Goal: Information Seeking & Learning: Learn about a topic

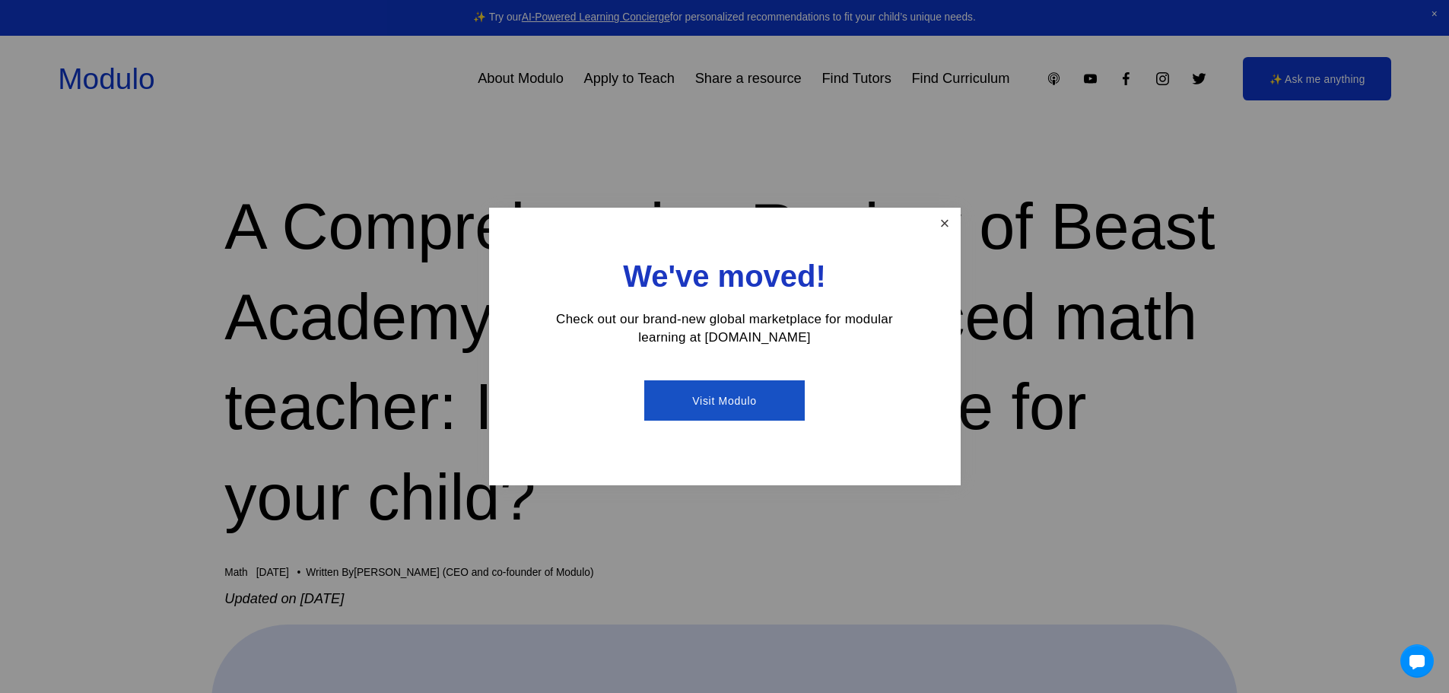
click at [939, 224] on link "Close" at bounding box center [944, 223] width 27 height 27
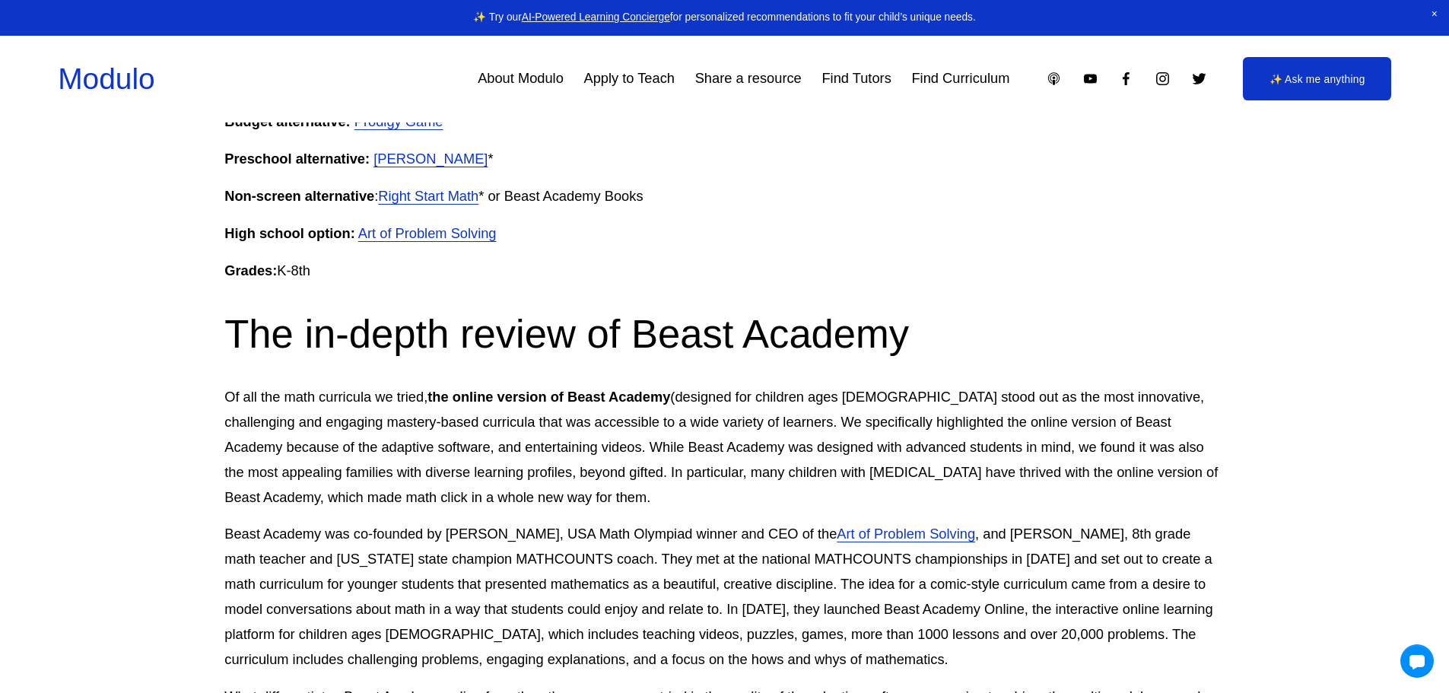
scroll to position [1673, 0]
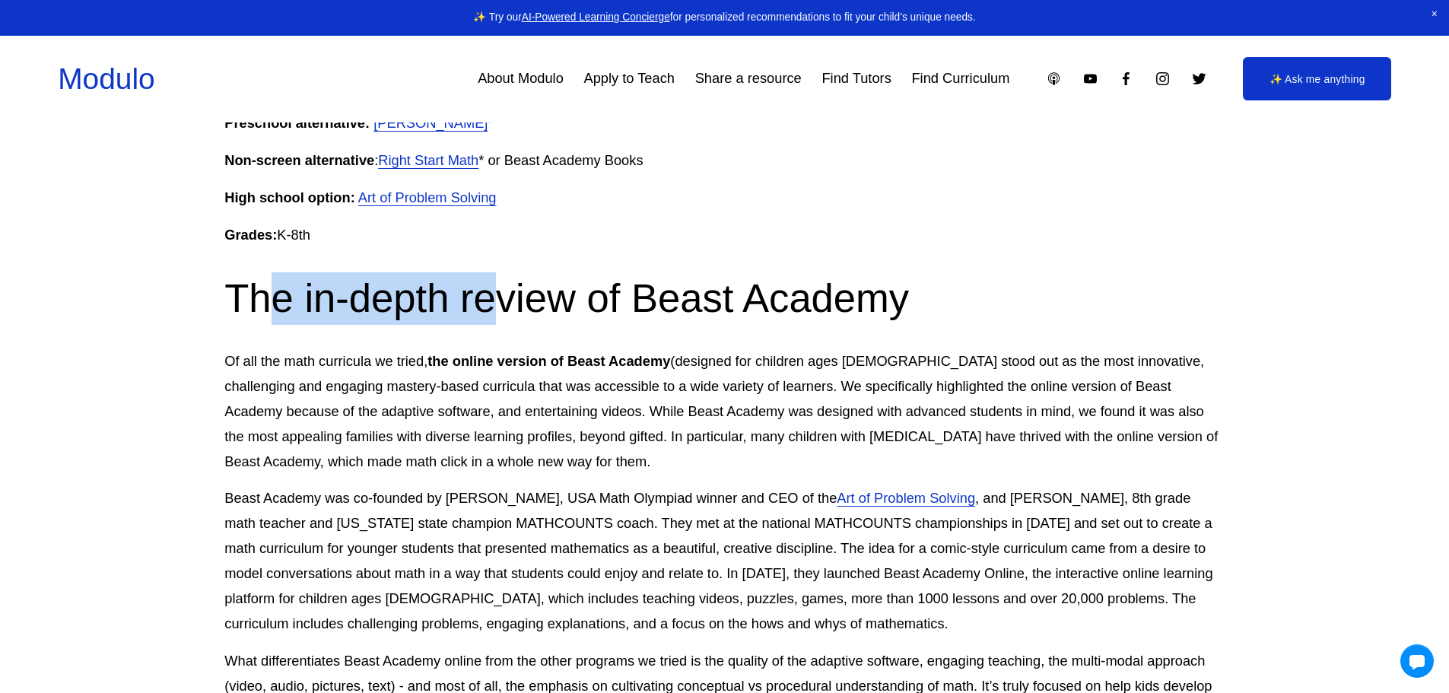
drag, startPoint x: 278, startPoint y: 285, endPoint x: 629, endPoint y: 278, distance: 350.7
click at [516, 281] on h2 "The in-depth review of Beast Academy" at bounding box center [723, 298] width 999 height 52
click at [629, 278] on h2 "The in-depth review of Beast Academy" at bounding box center [723, 298] width 999 height 52
drag, startPoint x: 466, startPoint y: 281, endPoint x: 651, endPoint y: 279, distance: 184.8
click at [523, 280] on h2 "The in-depth review of Beast Academy" at bounding box center [723, 298] width 999 height 52
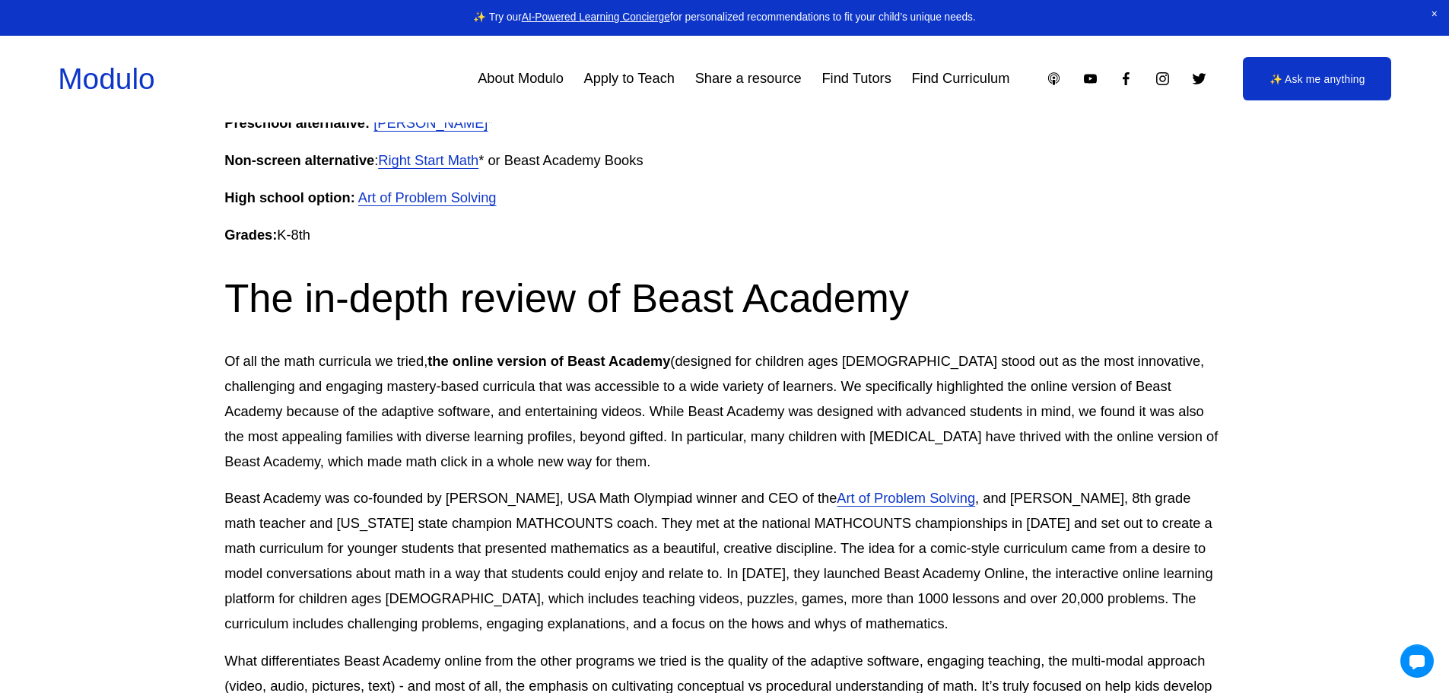
click at [651, 279] on h2 "The in-depth review of Beast Academy" at bounding box center [723, 298] width 999 height 52
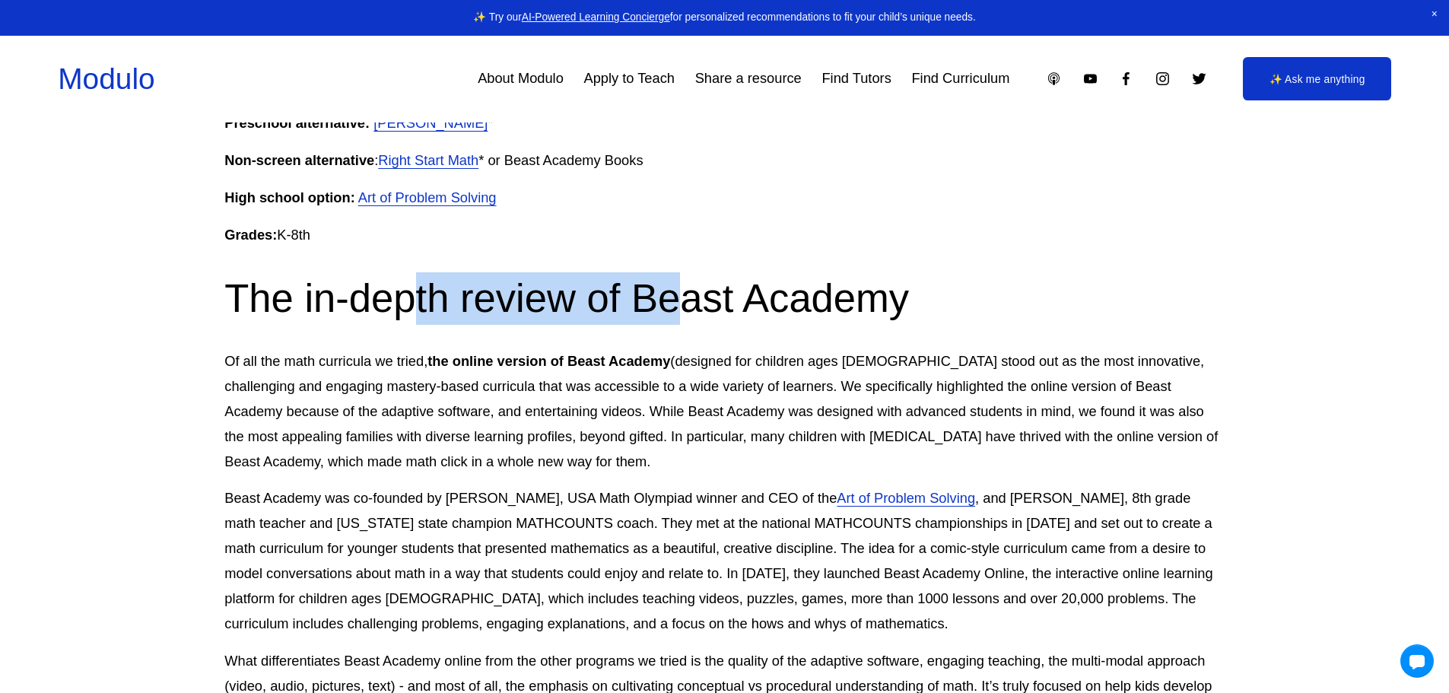
drag, startPoint x: 469, startPoint y: 281, endPoint x: 724, endPoint y: 280, distance: 255.6
click at [724, 280] on h2 "The in-depth review of Beast Academy" at bounding box center [723, 298] width 999 height 52
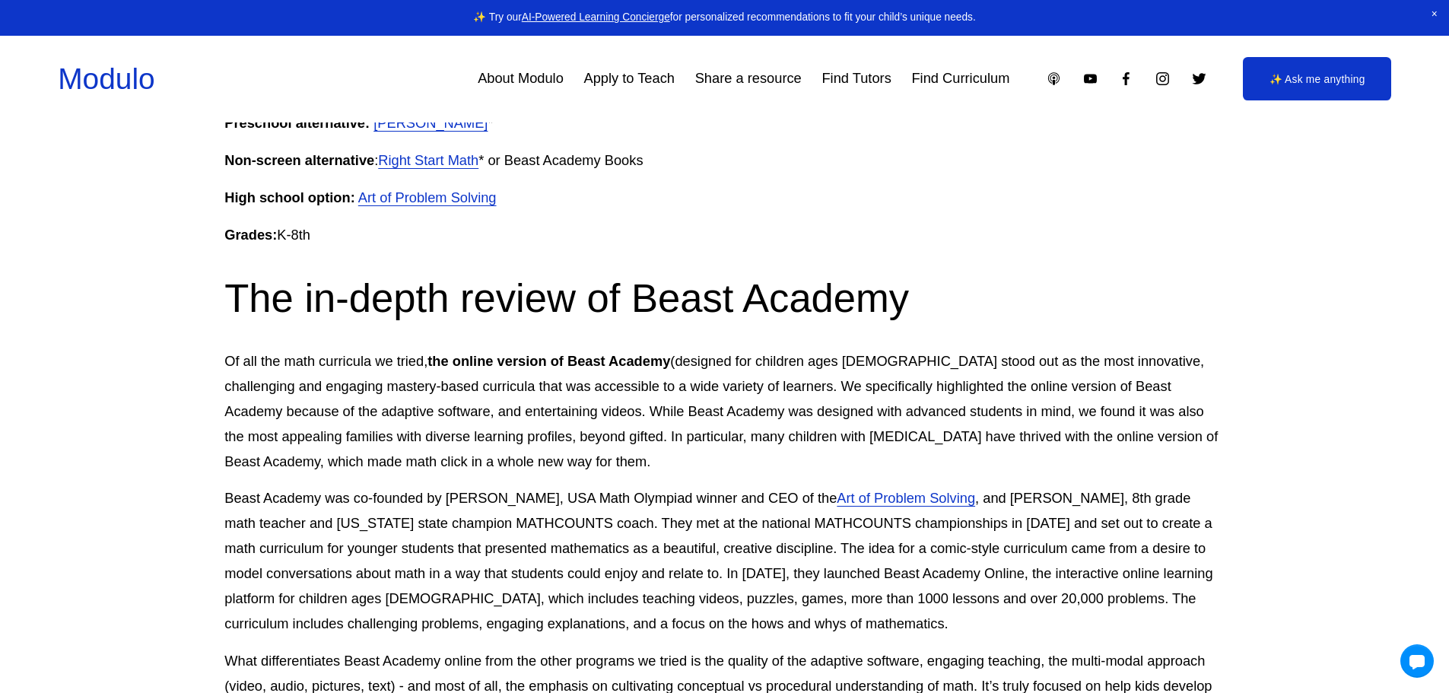
click at [766, 278] on h2 "The in-depth review of Beast Academy" at bounding box center [723, 298] width 999 height 52
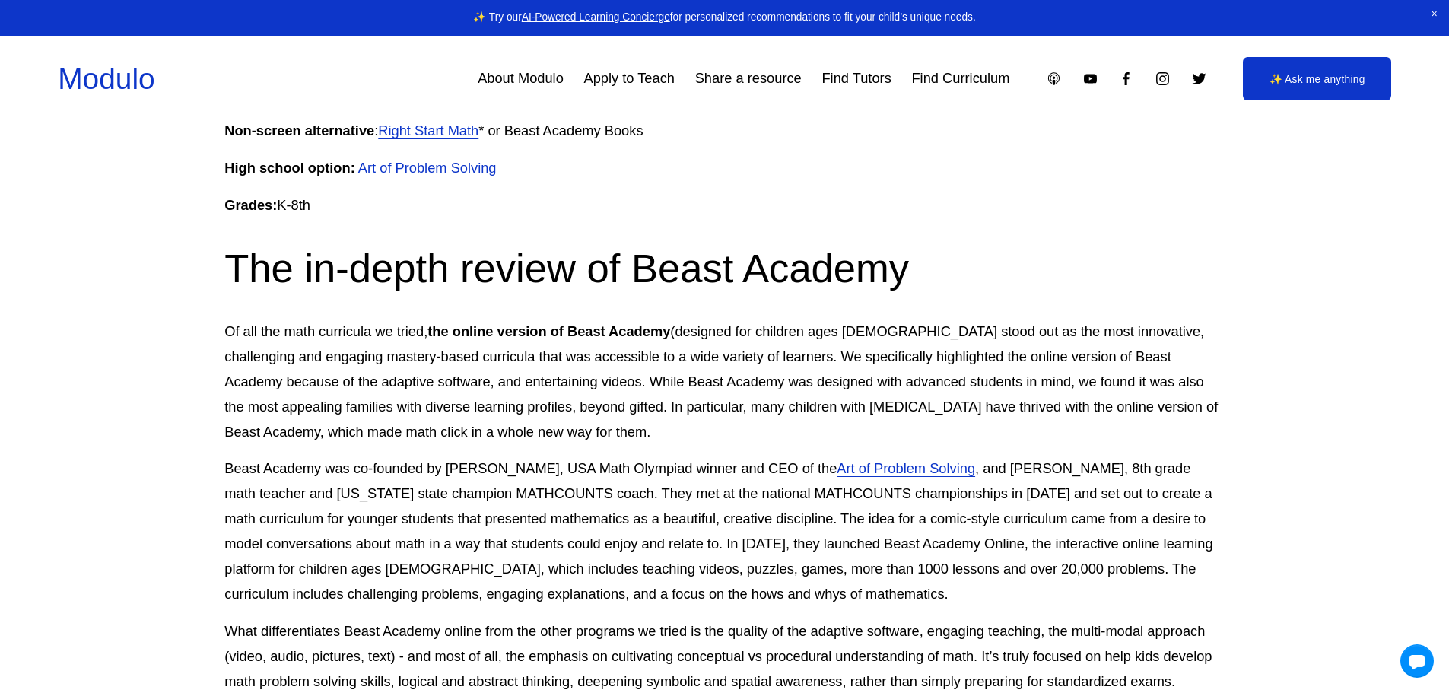
scroll to position [1724, 0]
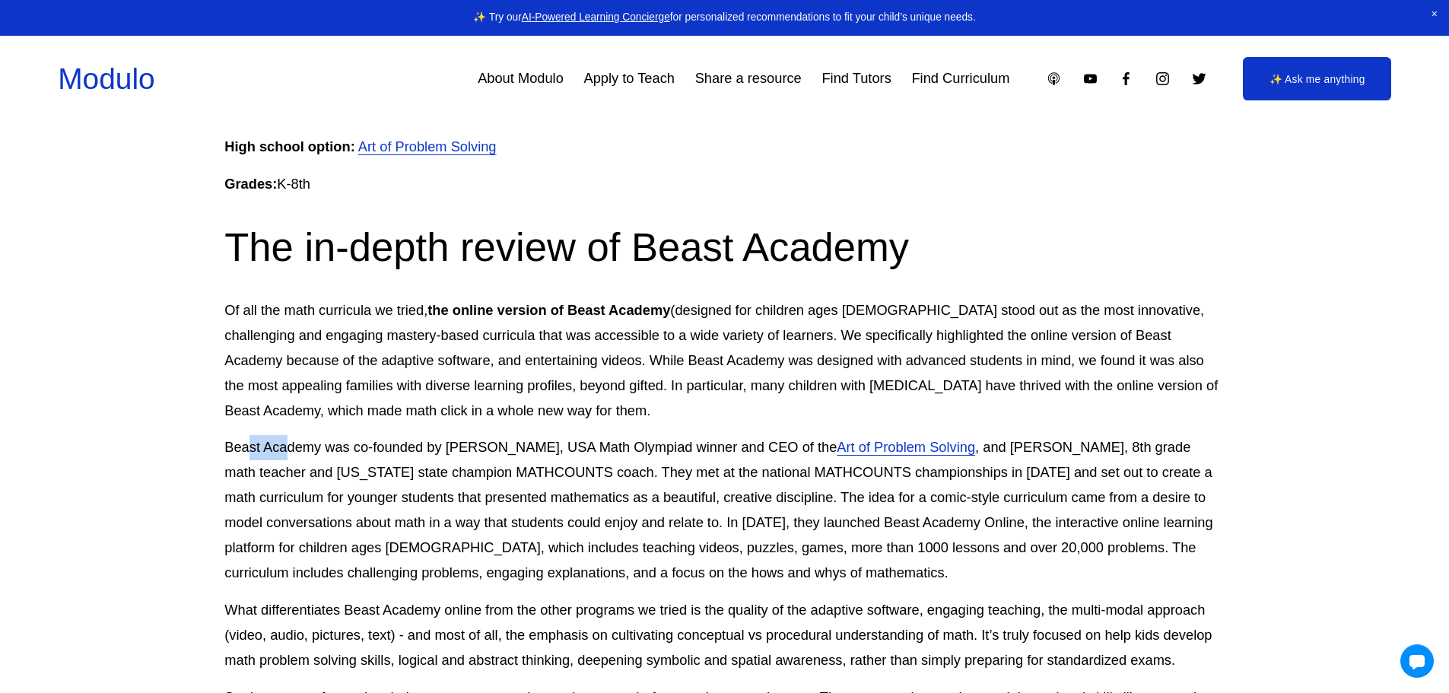
click at [305, 435] on p "Beast Academy was co-founded by [PERSON_NAME], USA Math Olympiad winner and CEO…" at bounding box center [723, 510] width 999 height 151
click at [363, 435] on p "Beast Academy was co-founded by [PERSON_NAME], USA Math Olympiad winner and CEO…" at bounding box center [723, 510] width 999 height 151
drag, startPoint x: 236, startPoint y: 418, endPoint x: 433, endPoint y: 418, distance: 197.0
click at [384, 435] on p "Beast Academy was co-founded by [PERSON_NAME], USA Math Olympiad winner and CEO…" at bounding box center [723, 510] width 999 height 151
click at [436, 435] on p "Beast Academy was co-founded by [PERSON_NAME], USA Math Olympiad winner and CEO…" at bounding box center [723, 510] width 999 height 151
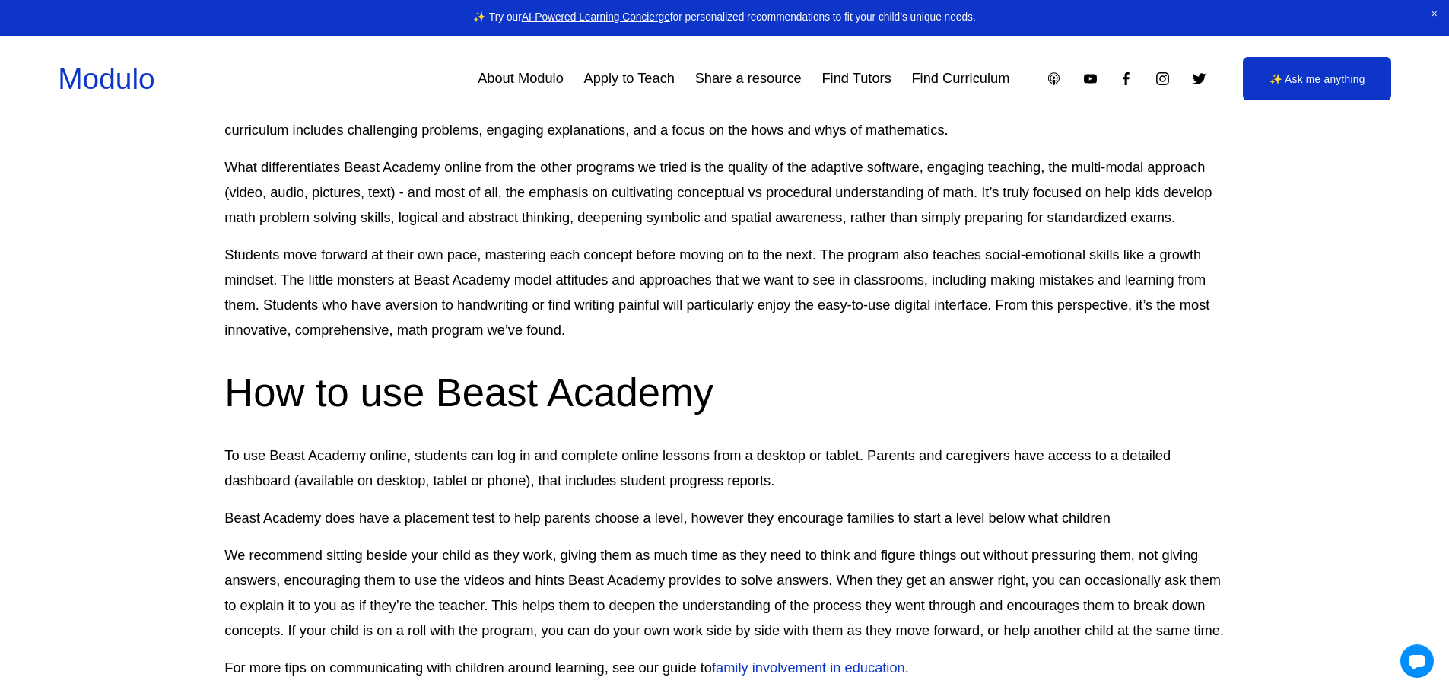
scroll to position [2155, 0]
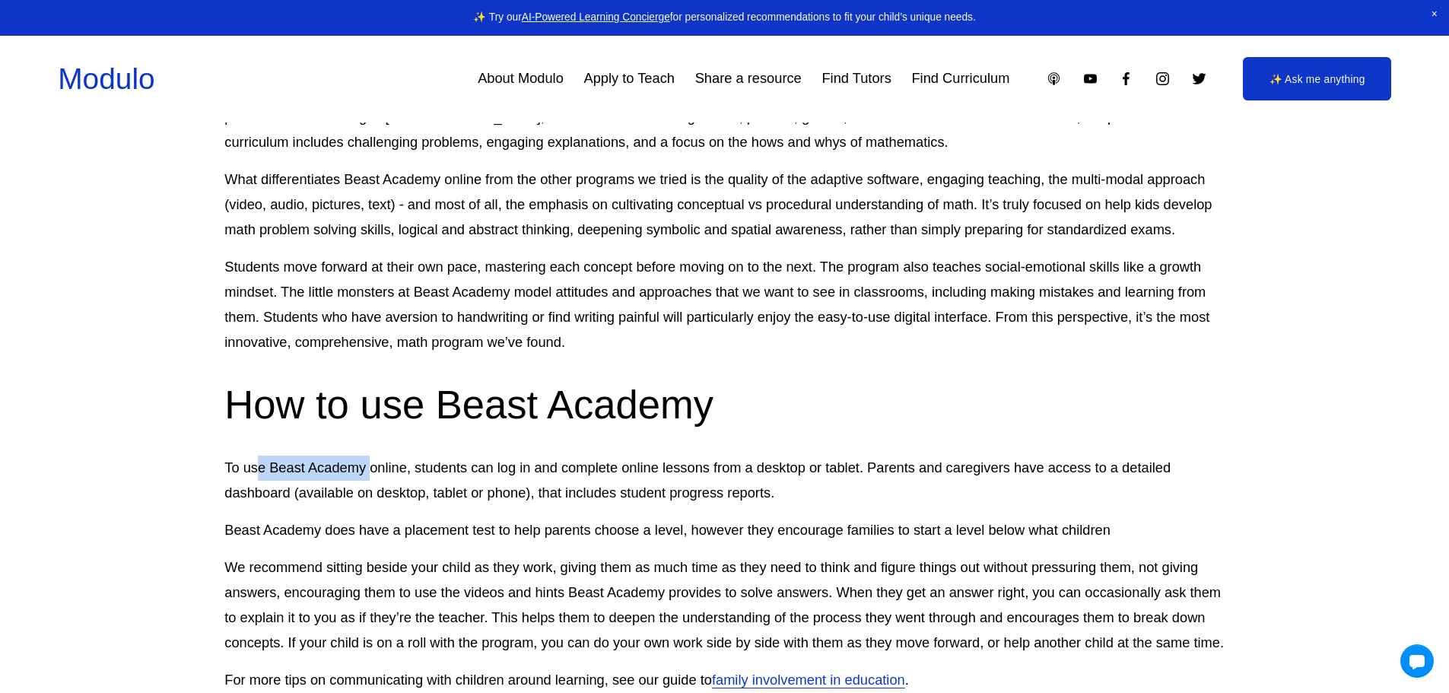
drag, startPoint x: 272, startPoint y: 443, endPoint x: 466, endPoint y: 445, distance: 194.0
click at [399, 456] on p "To use Beast Academy online, students can log in and complete online lessons fr…" at bounding box center [723, 481] width 999 height 50
click at [466, 456] on p "To use Beast Academy online, students can log in and complete online lessons fr…" at bounding box center [723, 481] width 999 height 50
drag, startPoint x: 338, startPoint y: 440, endPoint x: 594, endPoint y: 428, distance: 255.8
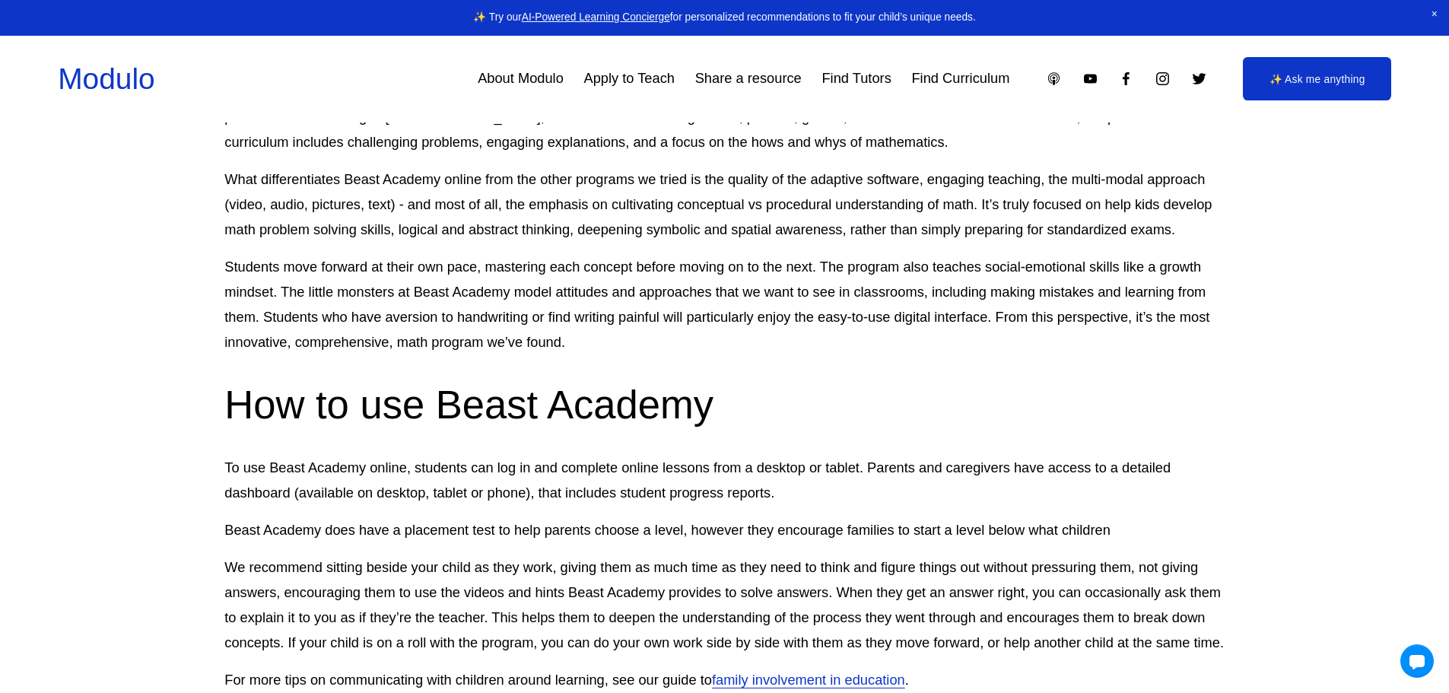
drag, startPoint x: 429, startPoint y: 385, endPoint x: 713, endPoint y: 383, distance: 283.7
click at [547, 385] on h2 "How to use Beast Academy" at bounding box center [723, 405] width 999 height 52
click at [718, 383] on h2 "How to use Beast Academy" at bounding box center [723, 405] width 999 height 52
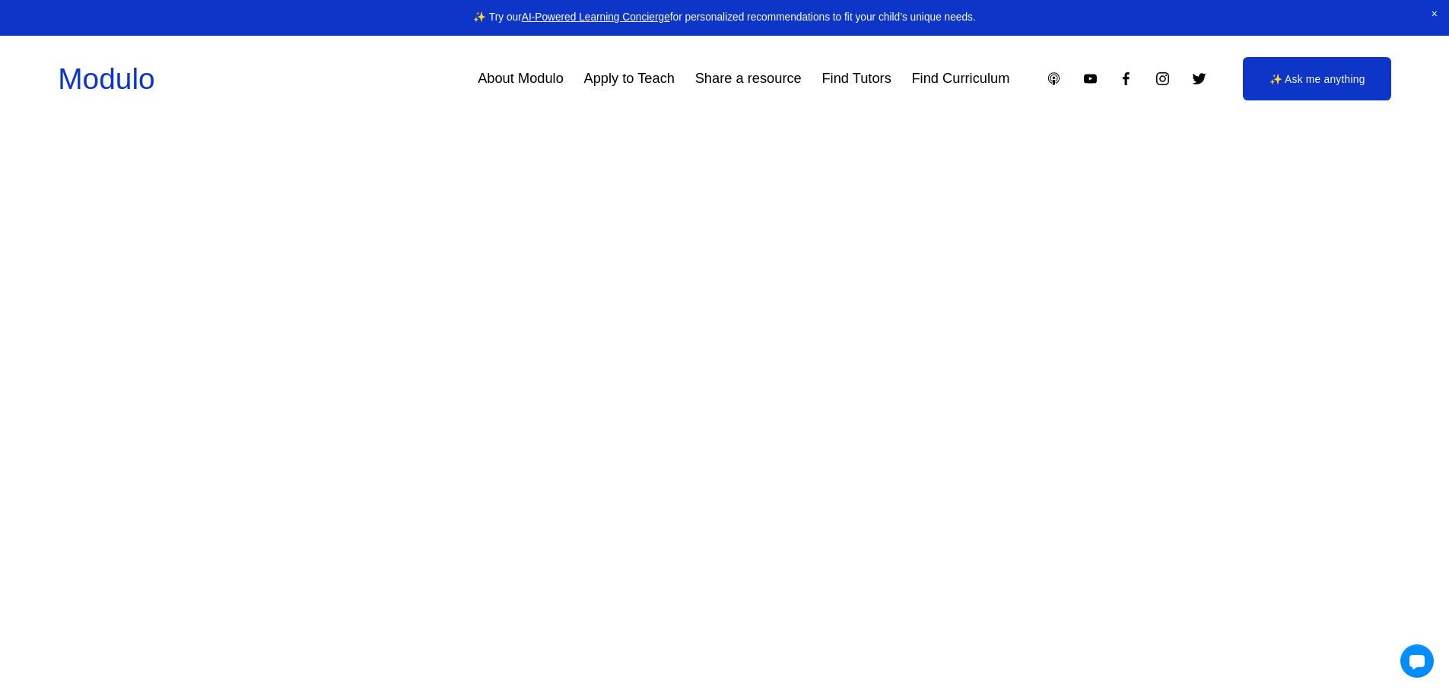
scroll to position [2865, 0]
